Goal: Find specific page/section: Find specific page/section

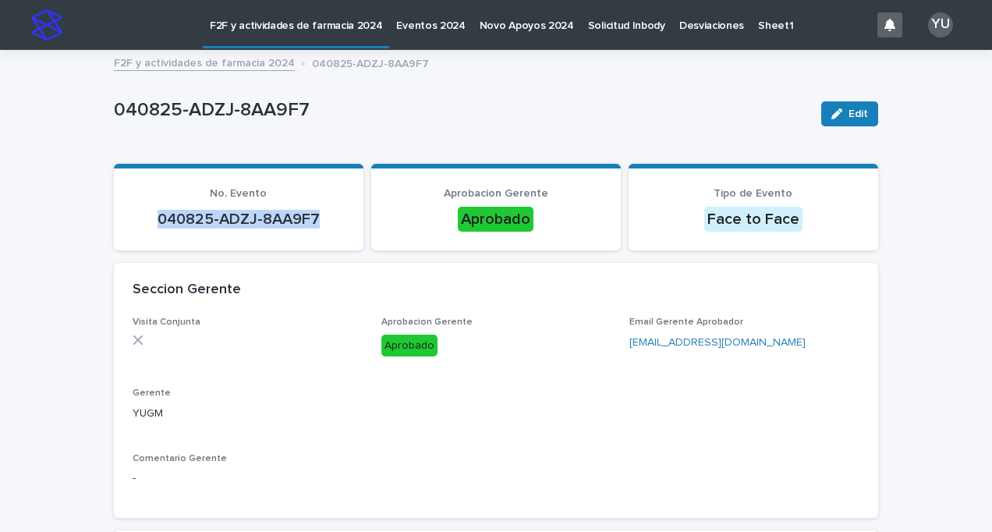
click at [195, 60] on link "F2F y actividades de farmacia 2024" at bounding box center [204, 62] width 181 height 18
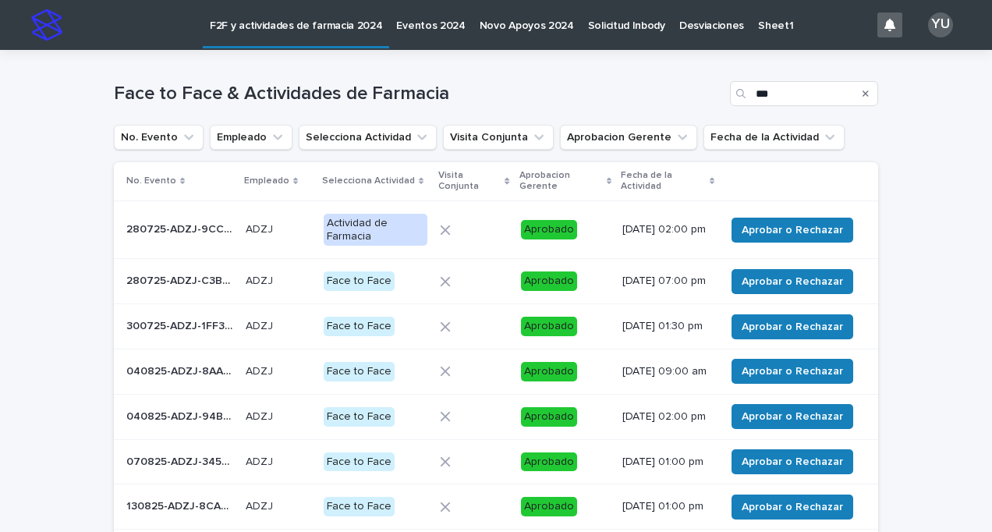
click at [863, 92] on icon "Search" at bounding box center [866, 93] width 6 height 9
click at [816, 94] on input "Search" at bounding box center [804, 93] width 148 height 25
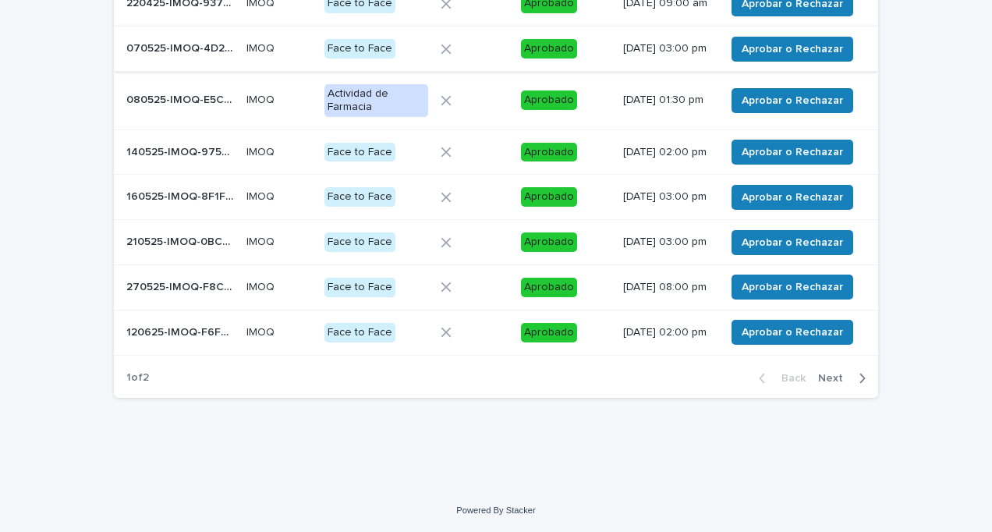
scroll to position [369, 0]
type input "****"
click at [830, 379] on span "Next" at bounding box center [835, 378] width 34 height 11
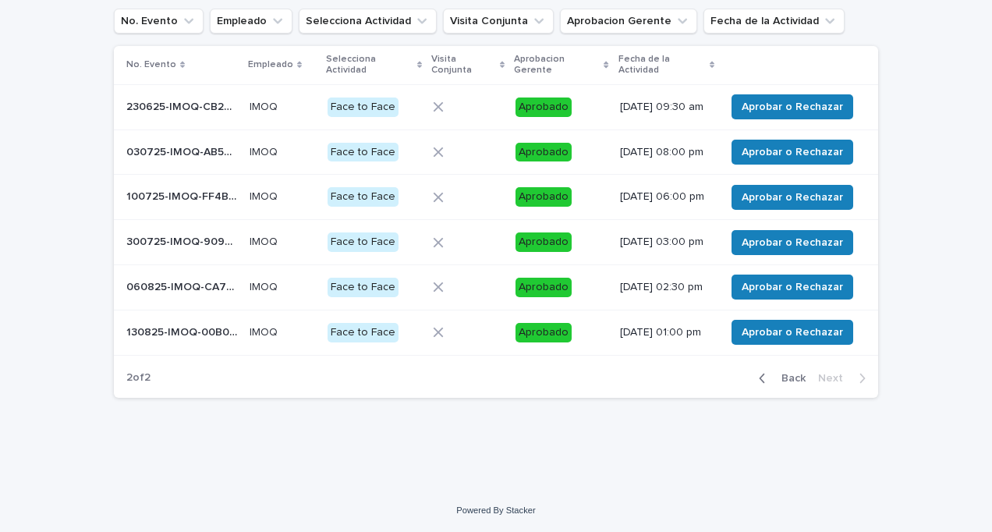
scroll to position [129, 0]
click at [159, 287] on p "060825-IMOQ-CA71A8" at bounding box center [183, 286] width 114 height 16
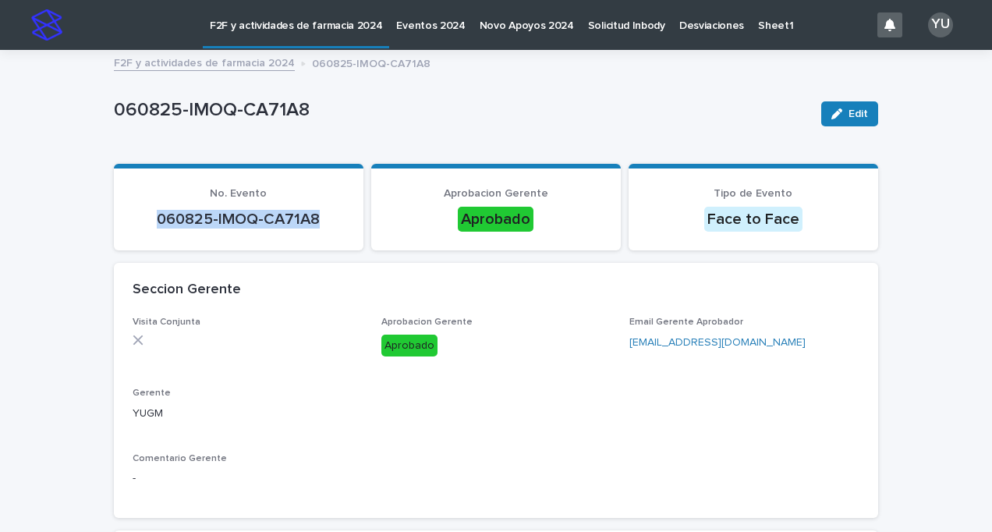
drag, startPoint x: 315, startPoint y: 220, endPoint x: 143, endPoint y: 224, distance: 172.4
click at [143, 224] on p "060825-IMOQ-CA71A8" at bounding box center [239, 219] width 212 height 19
copy p "060825-IMOQ-CA71A8"
